Goal: Use online tool/utility

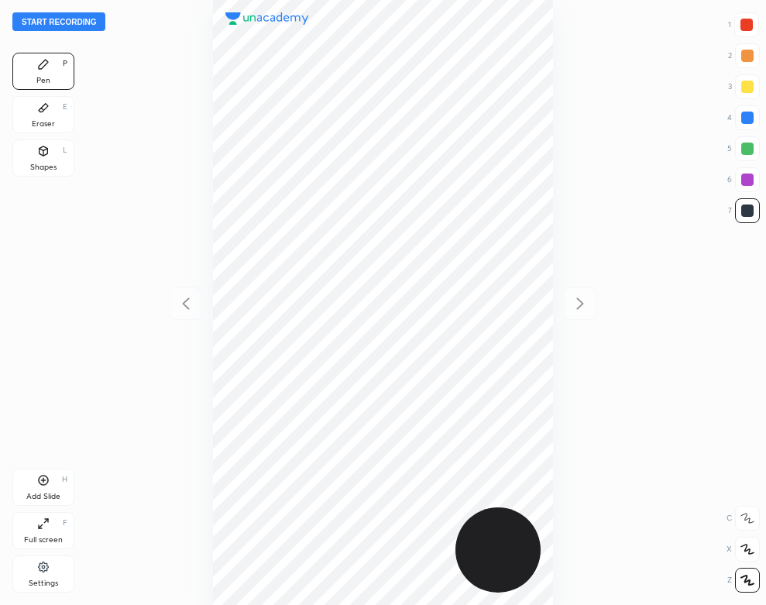
scroll to position [605, 518]
click at [46, 577] on div "Settings" at bounding box center [43, 573] width 62 height 37
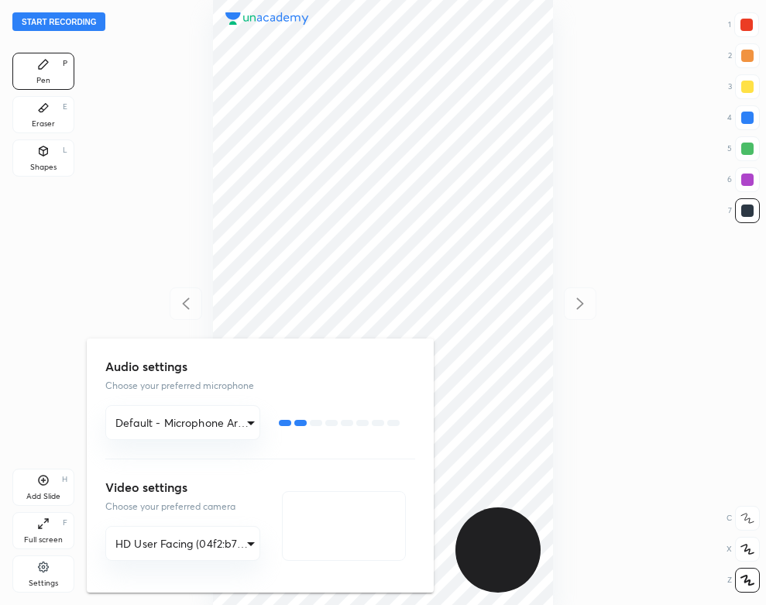
click at [141, 164] on div at bounding box center [383, 302] width 766 height 605
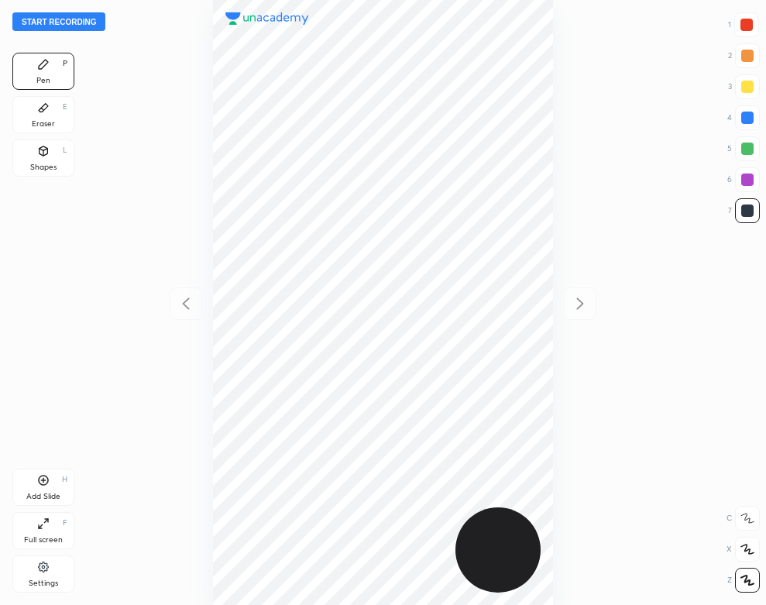
click at [76, 29] on button "Start recording" at bounding box center [58, 21] width 93 height 19
click at [749, 29] on div at bounding box center [746, 25] width 12 height 12
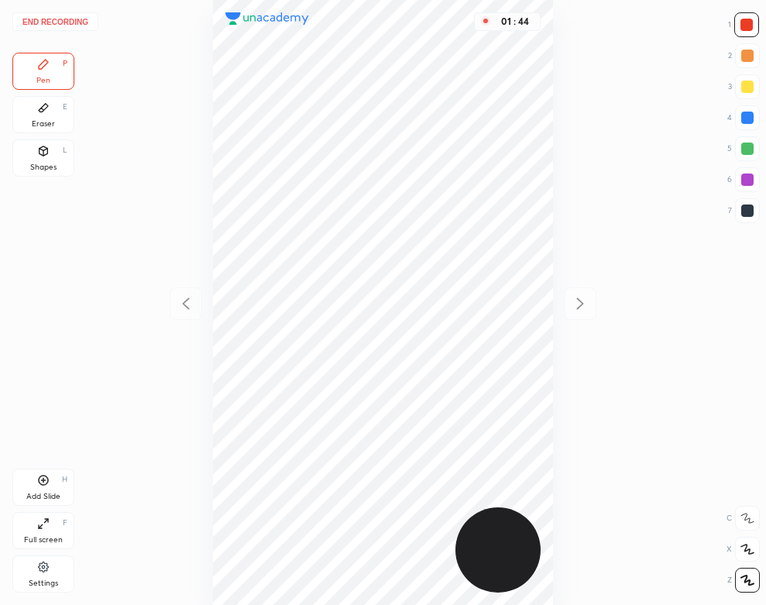
click at [50, 111] on div "Eraser E" at bounding box center [43, 114] width 62 height 37
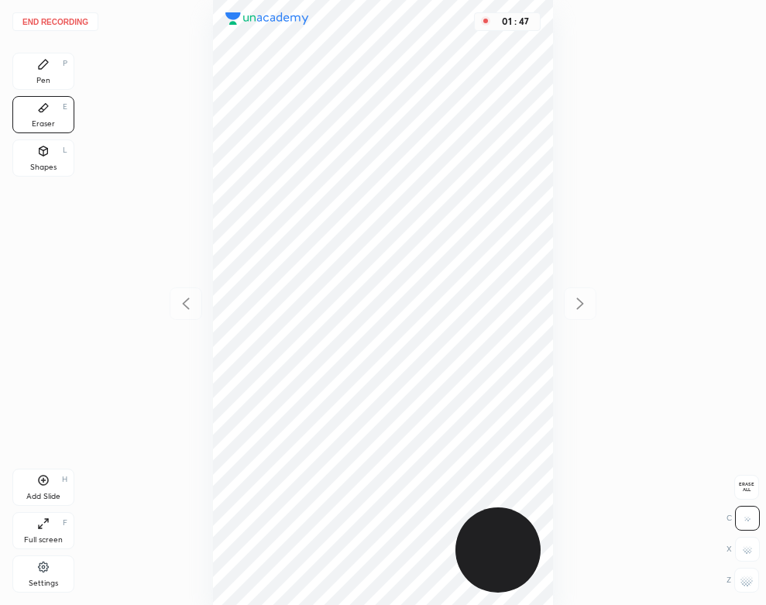
click at [37, 70] on icon at bounding box center [43, 64] width 12 height 12
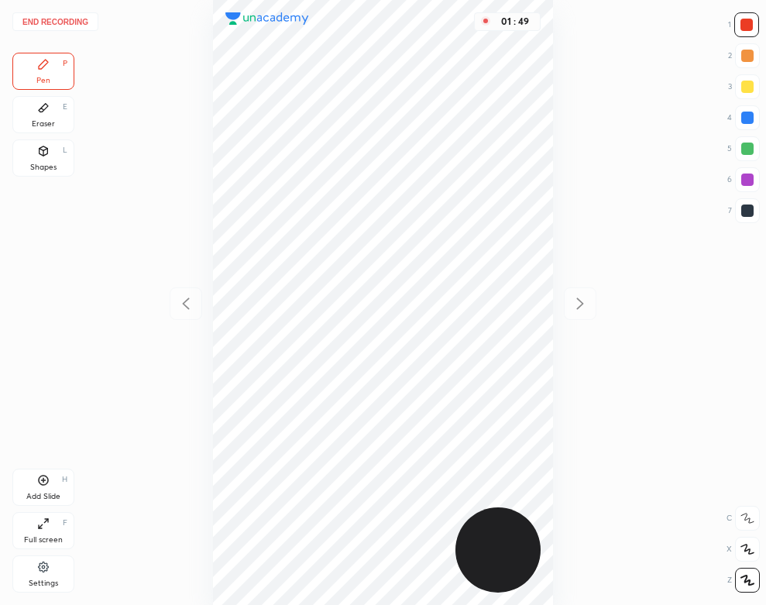
click at [60, 166] on div "Shapes L" at bounding box center [43, 157] width 62 height 37
click at [44, 474] on icon at bounding box center [43, 480] width 12 height 12
click at [50, 55] on div "Pen P" at bounding box center [43, 71] width 62 height 37
click at [79, 19] on button "End recording" at bounding box center [55, 21] width 86 height 19
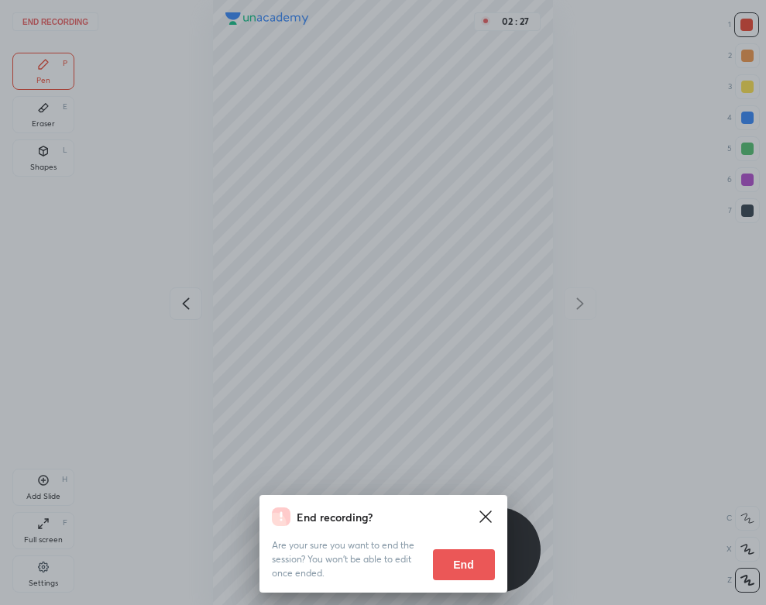
click at [461, 577] on button "End" at bounding box center [464, 564] width 62 height 31
